Goal: Check status

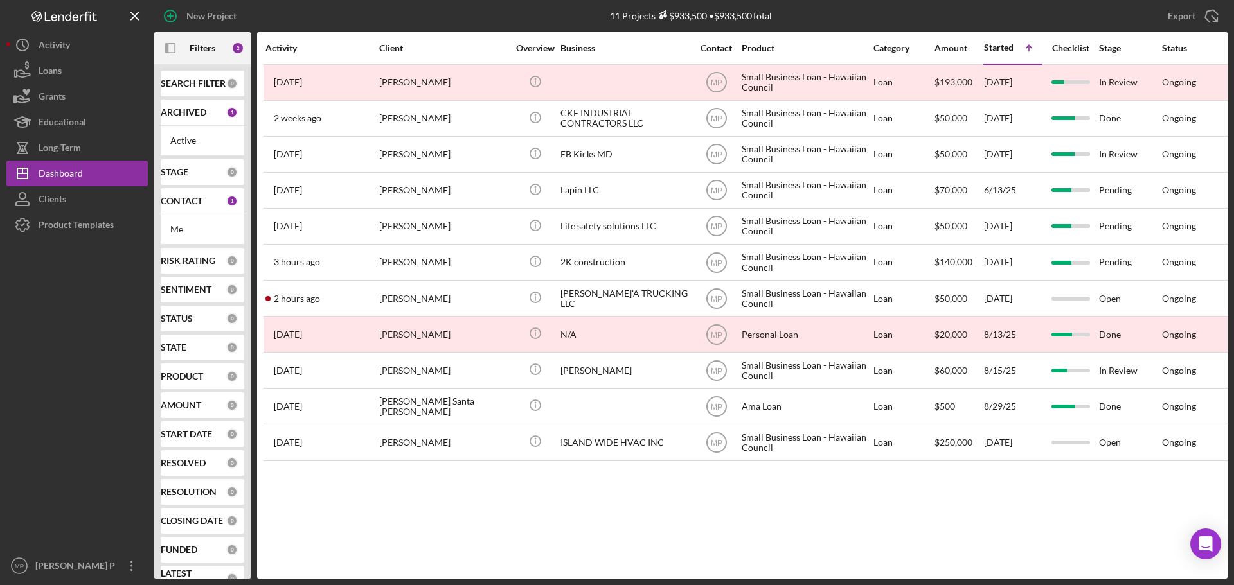
click at [666, 494] on div "Activity Client Overview Business Contact Product Category Amount Started Icon/…" at bounding box center [742, 305] width 970 height 547
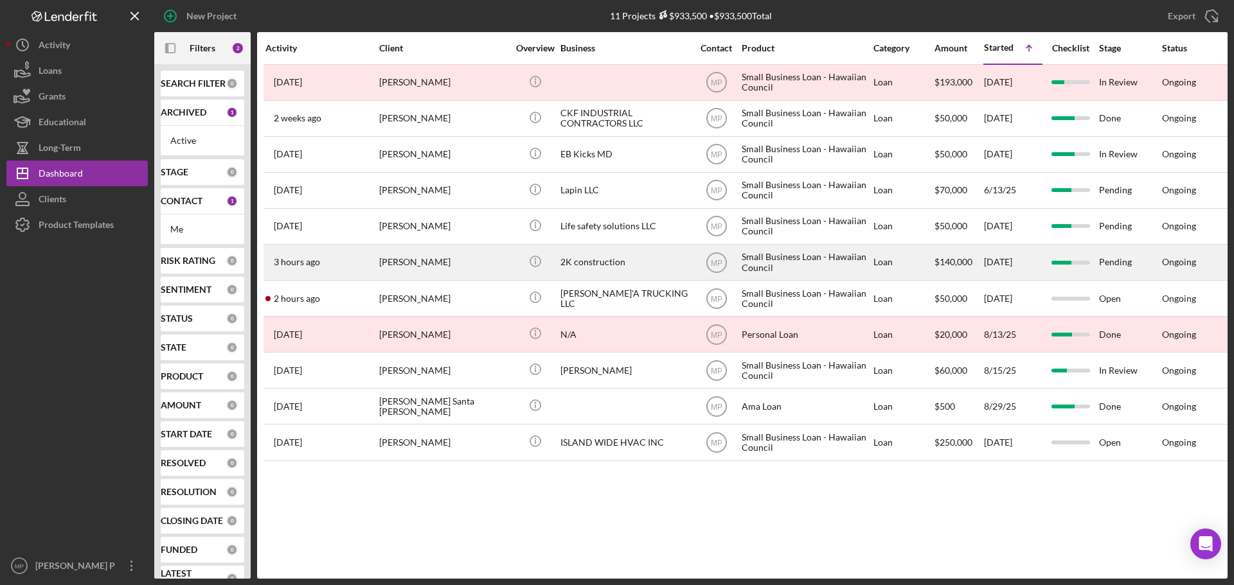
click at [621, 262] on div "2K construction" at bounding box center [624, 262] width 129 height 34
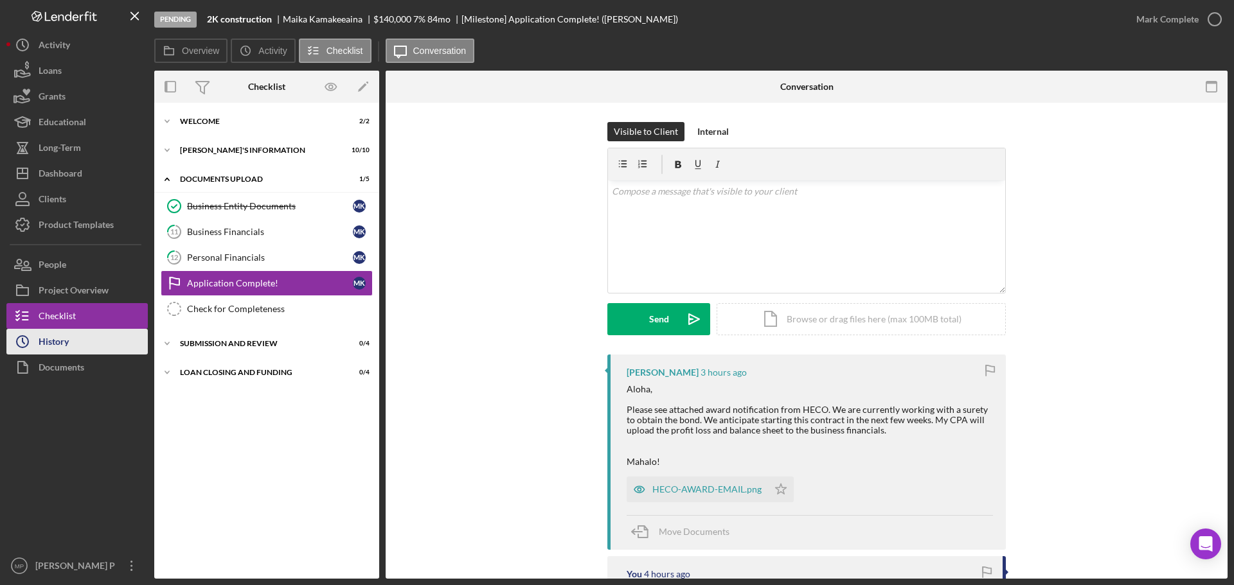
click at [82, 333] on button "Icon/History History" at bounding box center [76, 342] width 141 height 26
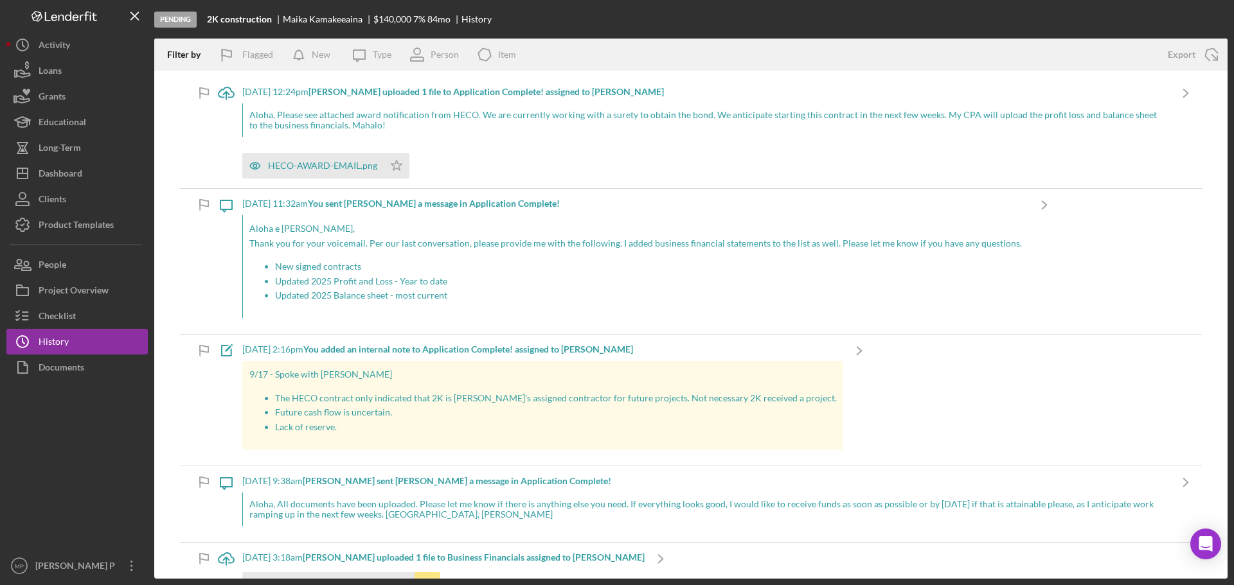
click at [147, 454] on div at bounding box center [76, 466] width 141 height 173
click at [253, 91] on div "9/22/2025 at 12:24pm Maika K. uploaded 1 file to Application Complete! assigned…" at bounding box center [705, 92] width 927 height 10
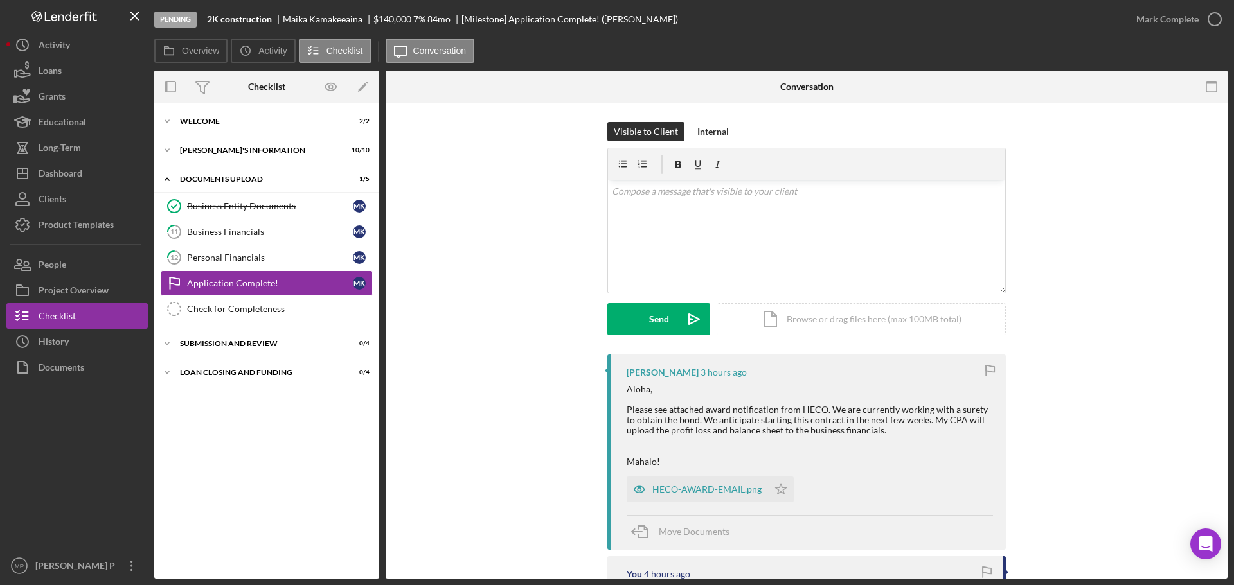
drag, startPoint x: 207, startPoint y: 458, endPoint x: 220, endPoint y: 443, distance: 19.1
click at [207, 458] on div "Icon/Expander WELCOME 2 / 2 Icon/Expander BORROWER'S INFORMATION 10 / 10 Icon/E…" at bounding box center [266, 340] width 225 height 463
click at [670, 200] on div "v Color teal Color pink Remove color Add row above Add row below Add column bef…" at bounding box center [806, 237] width 397 height 112
